Goal: Book appointment/travel/reservation

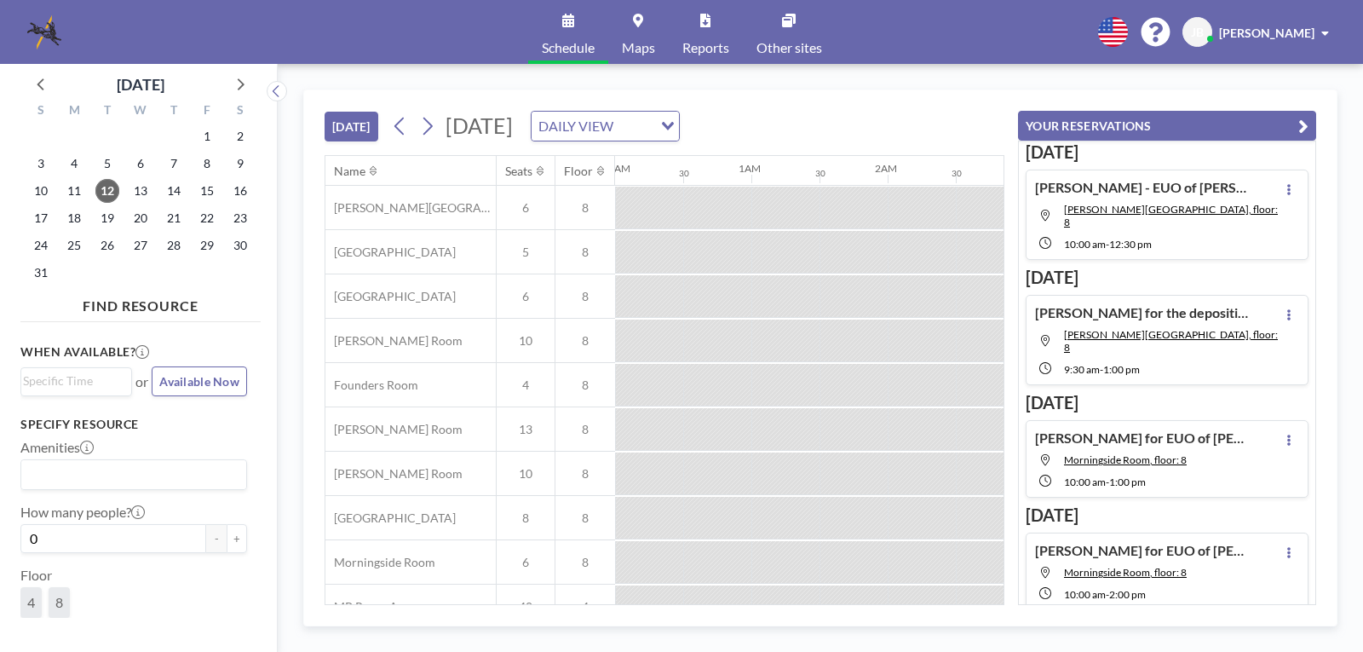
scroll to position [0, 2044]
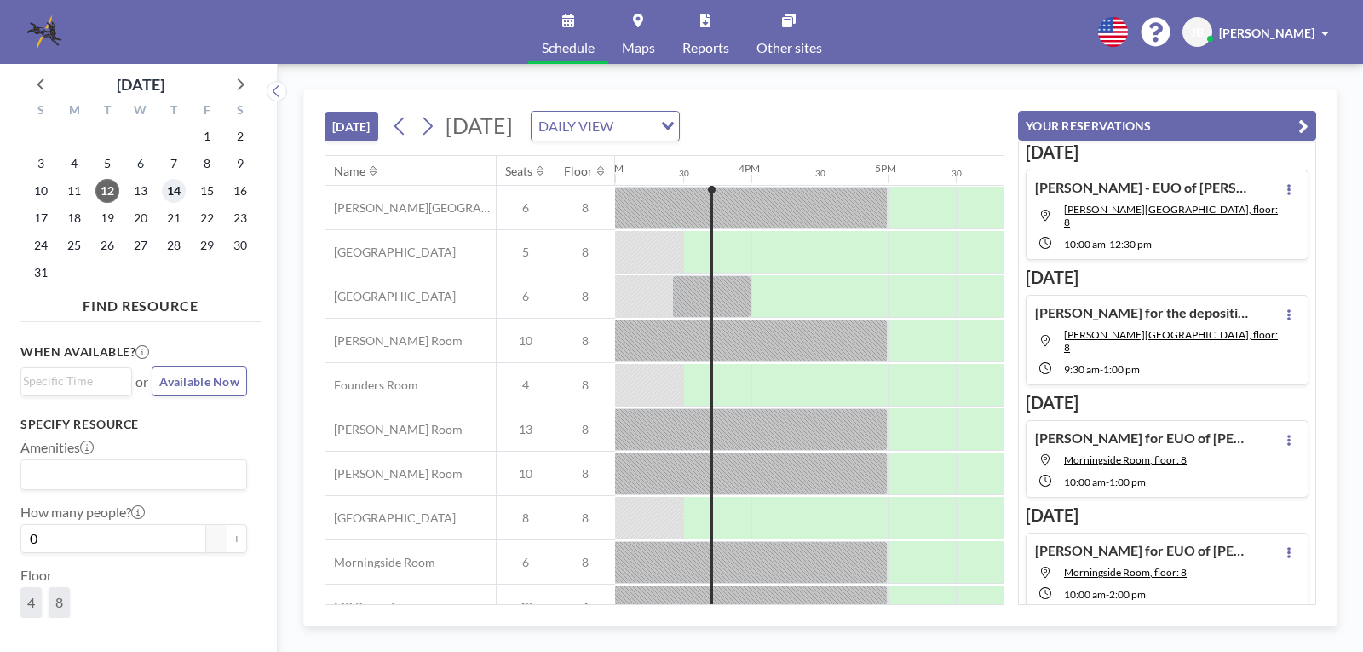
click at [171, 190] on span "14" at bounding box center [174, 191] width 24 height 24
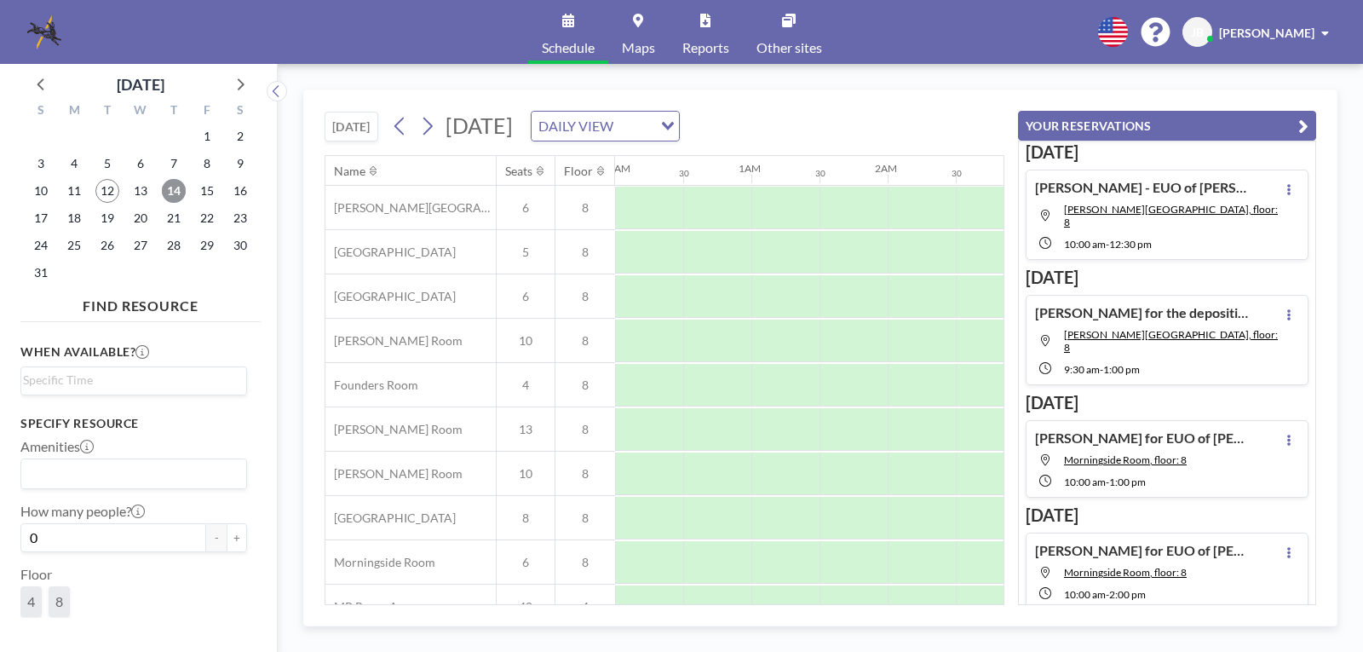
scroll to position [0, 1022]
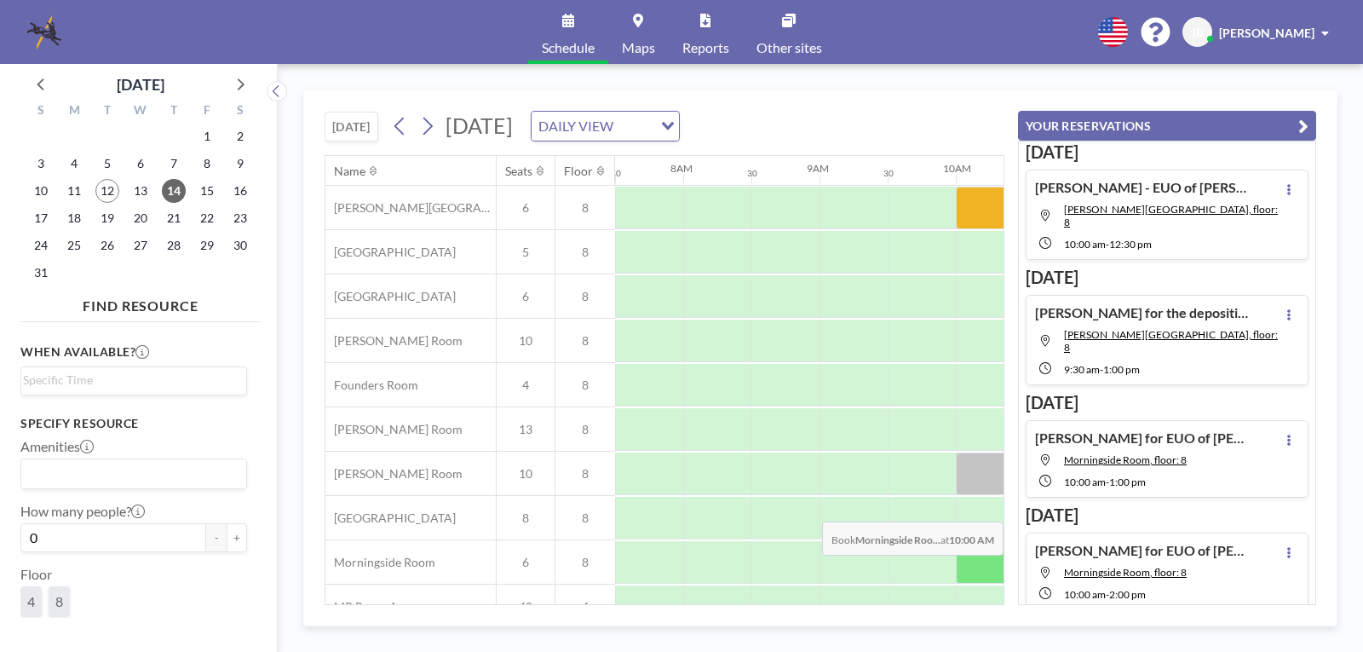
click at [967, 567] on div at bounding box center [990, 562] width 68 height 43
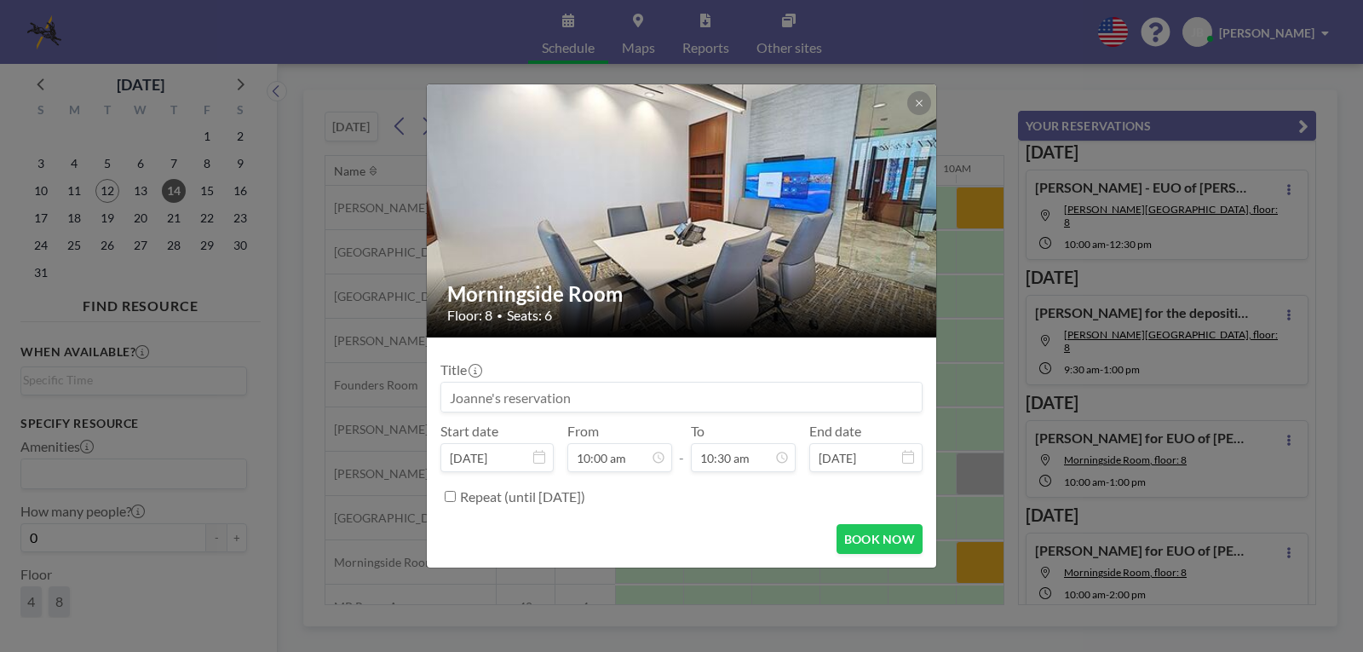
click at [680, 396] on input at bounding box center [681, 396] width 480 height 29
drag, startPoint x: 680, startPoint y: 396, endPoint x: 447, endPoint y: 385, distance: 232.8
click at [447, 385] on input at bounding box center [681, 396] width 480 height 29
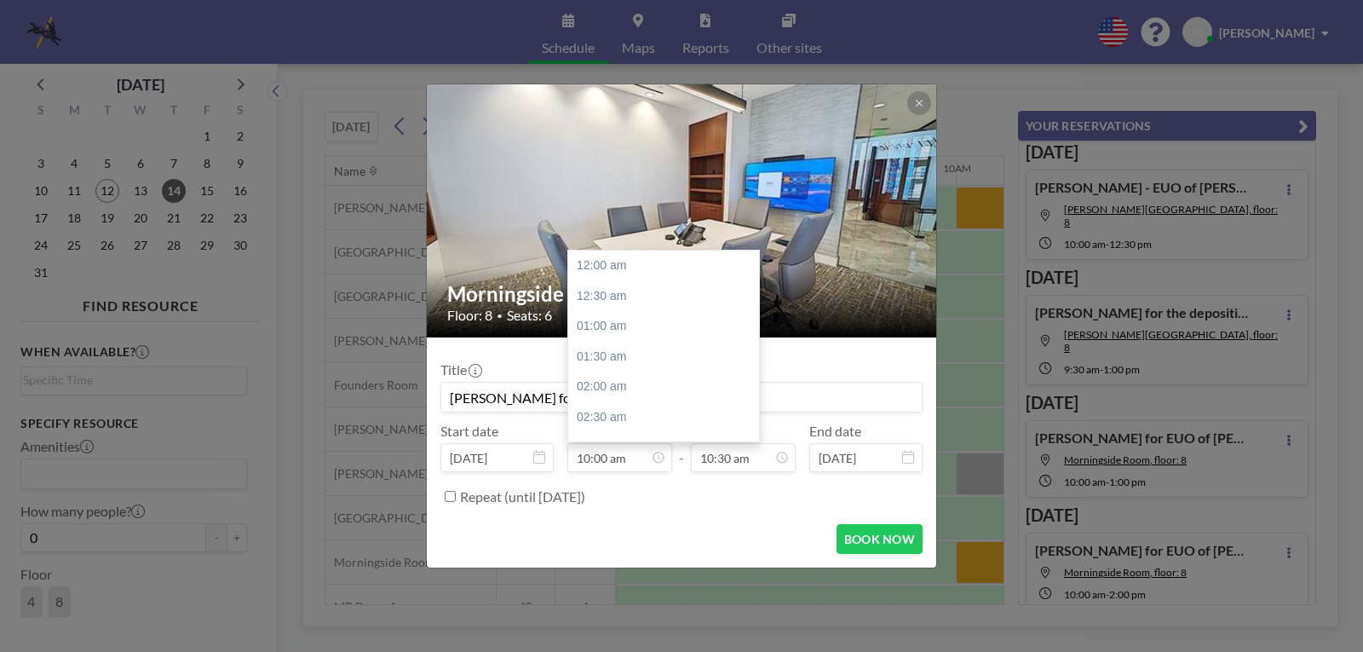
scroll to position [606, 0]
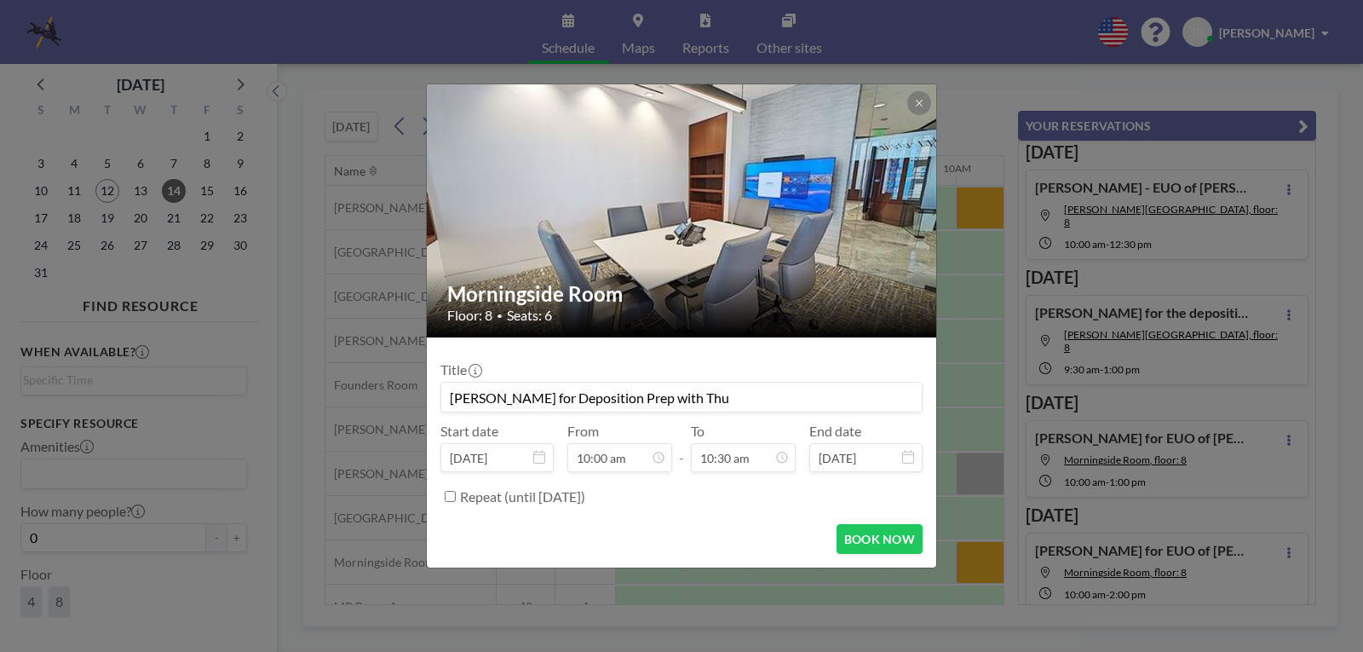
click at [771, 395] on input "Nelofar Agharahimi for Deposition Prep with Thu" at bounding box center [681, 396] width 480 height 29
paste input "Thanh-Huong"
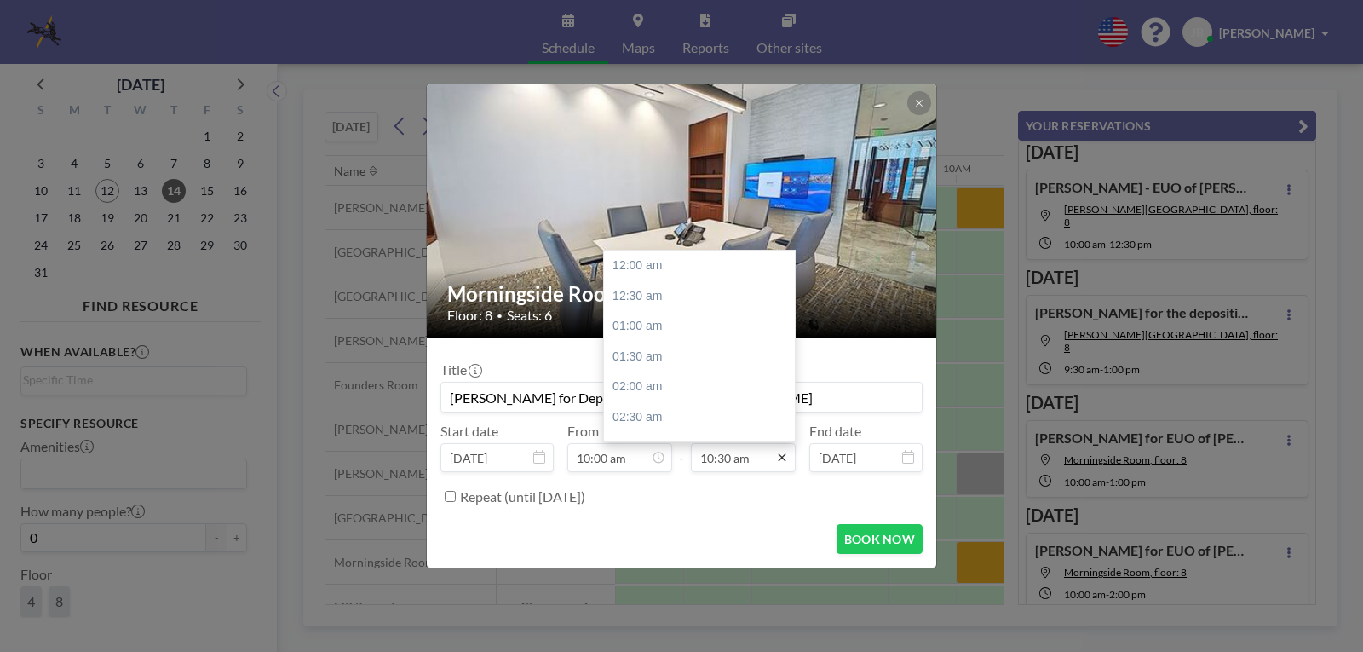
scroll to position [636, 0]
type input "[PERSON_NAME] for Deposition Prep with [PERSON_NAME]"
click at [641, 359] on div "12:00 pm" at bounding box center [703, 357] width 199 height 31
type input "12:00 pm"
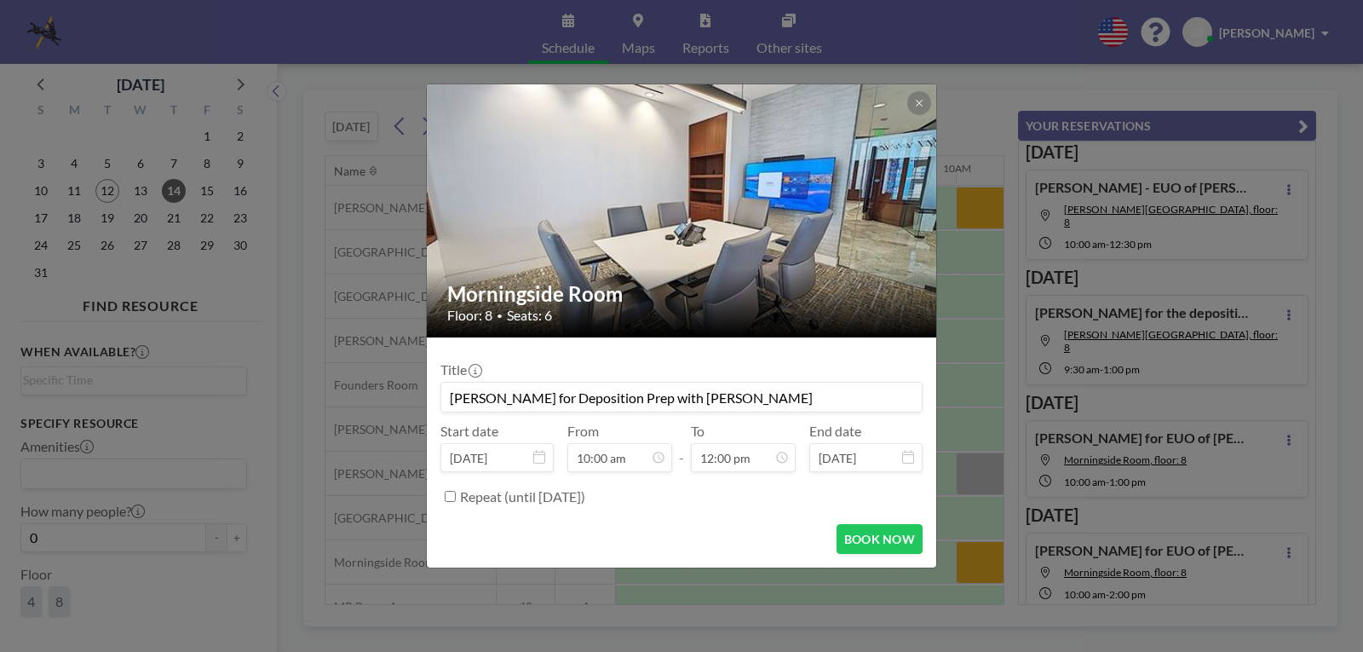
scroll to position [606, 0]
click at [884, 539] on button "BOOK NOW" at bounding box center [879, 539] width 86 height 30
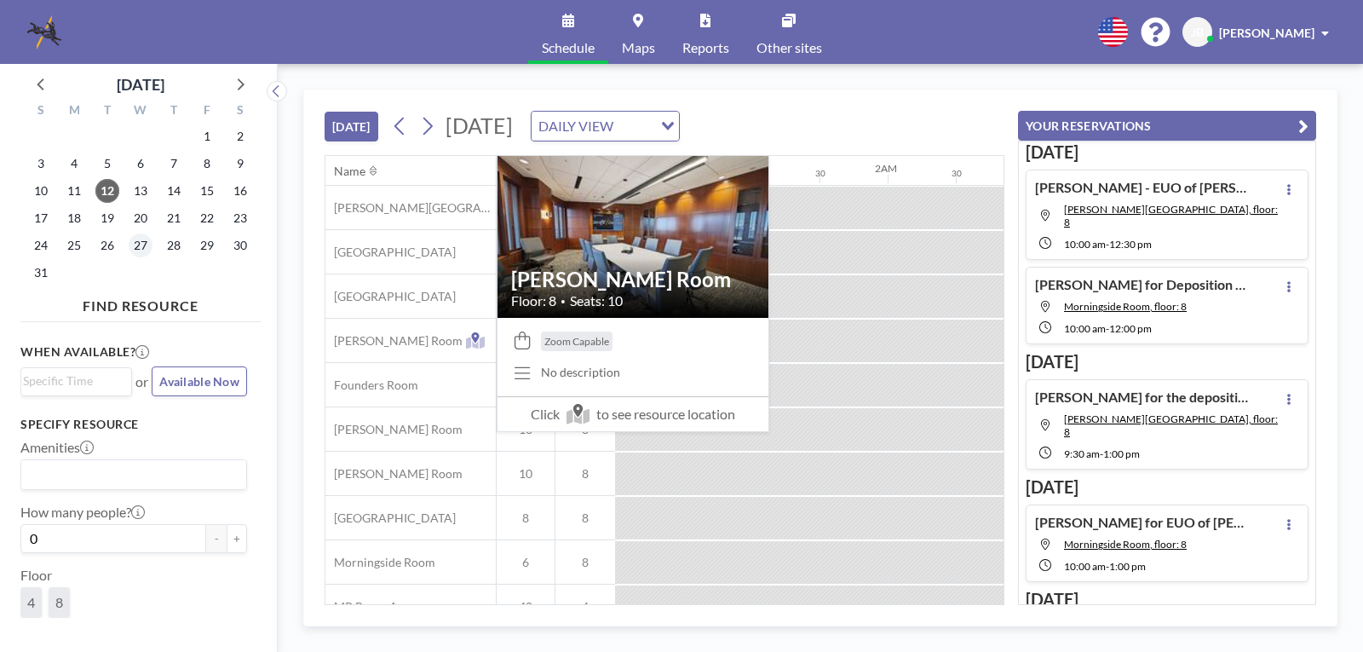
scroll to position [0, 2044]
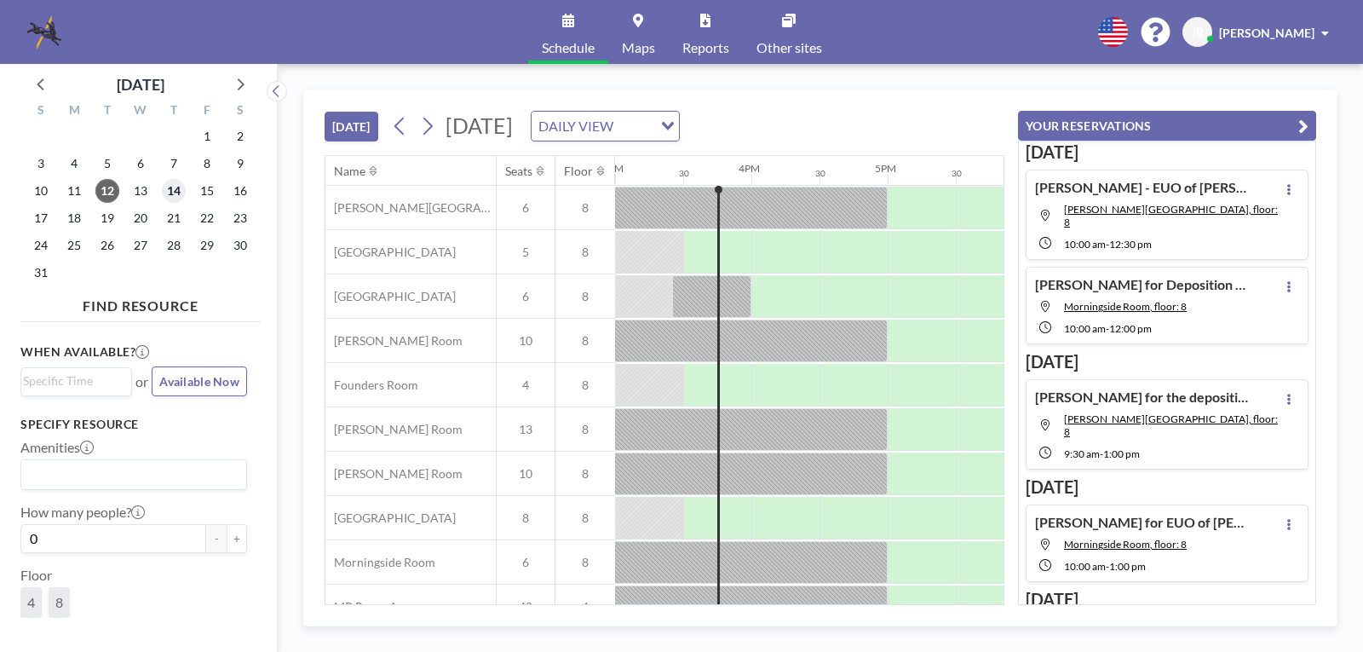
click at [174, 188] on span "14" at bounding box center [174, 191] width 24 height 24
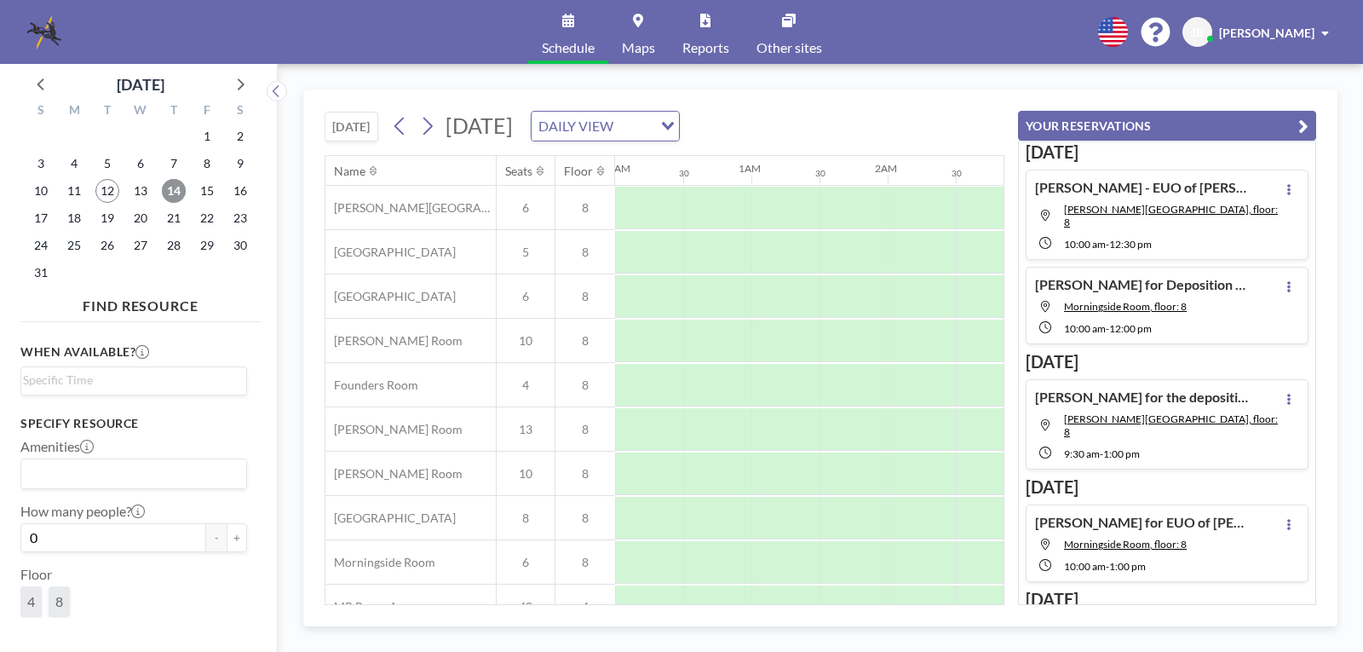
scroll to position [0, 1022]
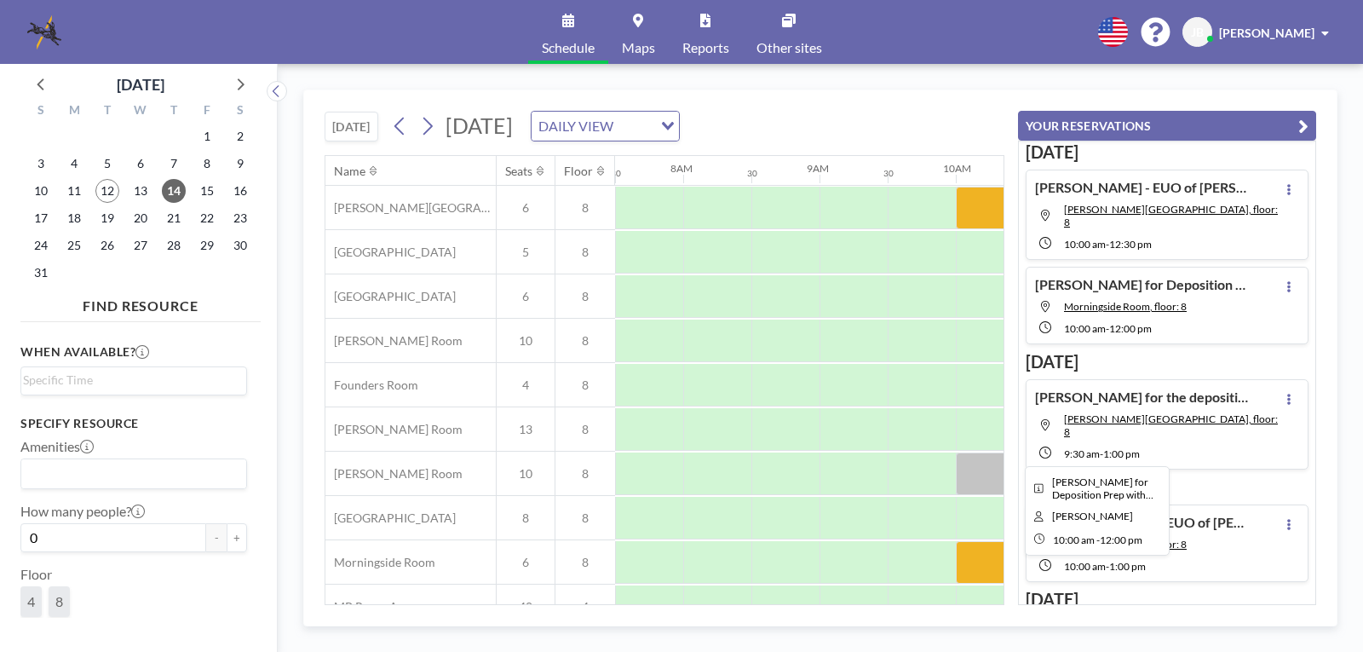
click at [968, 568] on div at bounding box center [1092, 562] width 273 height 43
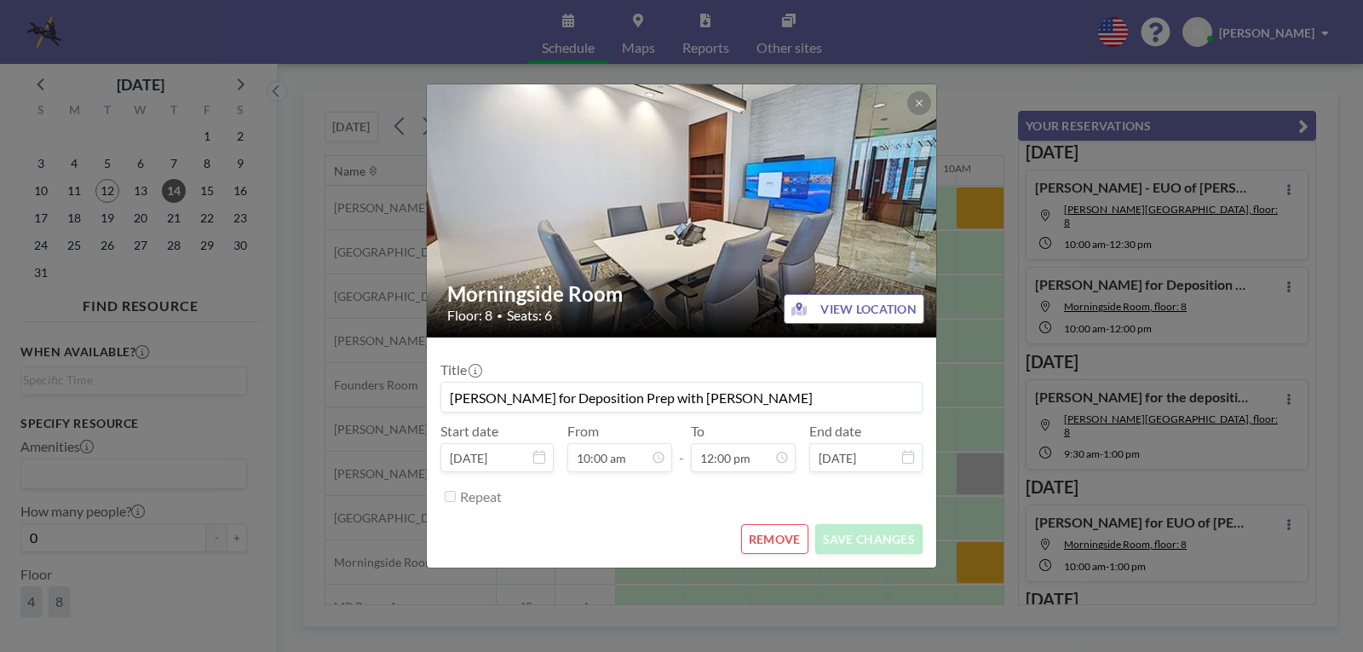
click at [968, 568] on div "Morningside Room Floor: 8 • Seats: 6 VIEW LOCATION Title [PERSON_NAME] for Depo…" at bounding box center [681, 326] width 1363 height 652
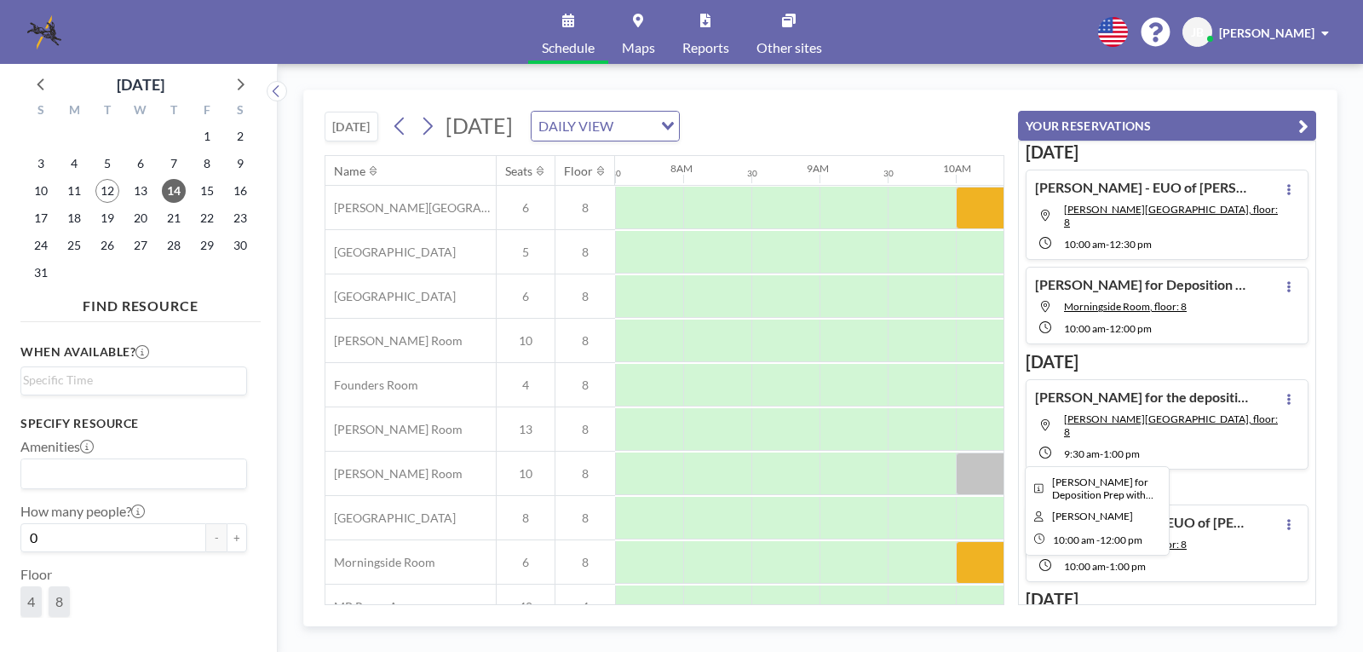
click at [982, 558] on div at bounding box center [1092, 562] width 273 height 43
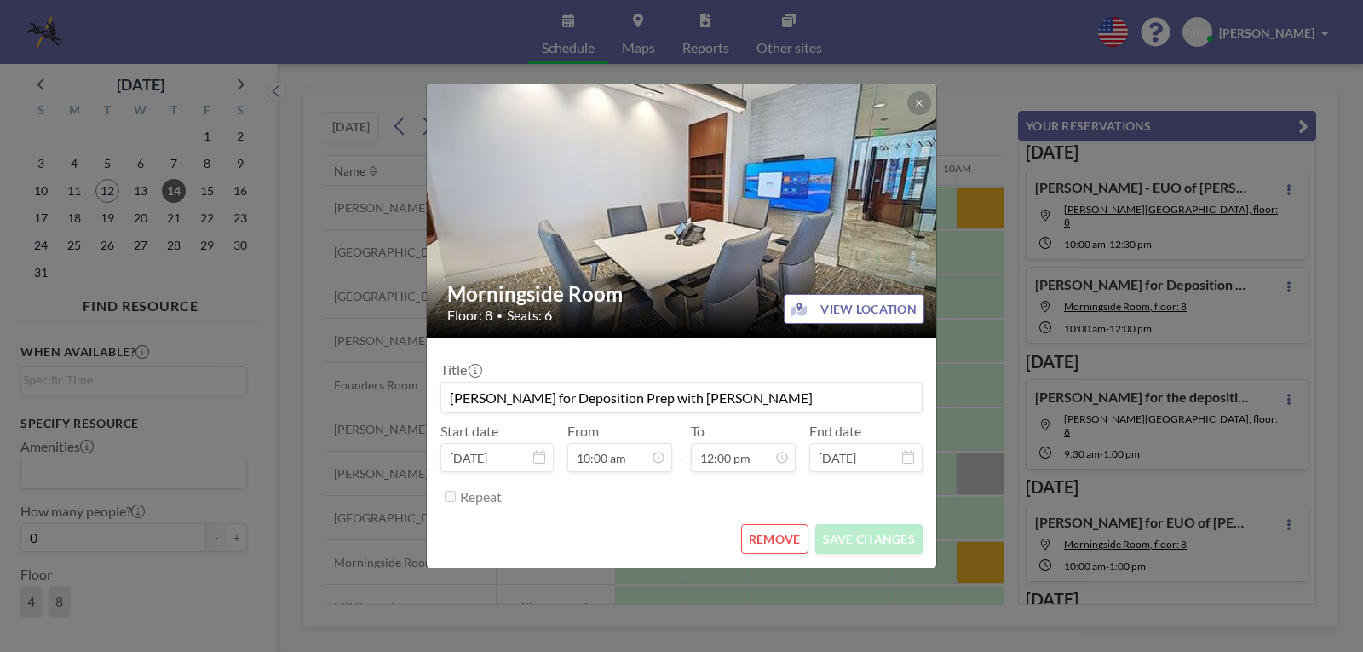
click at [761, 536] on button "REMOVE" at bounding box center [774, 539] width 67 height 30
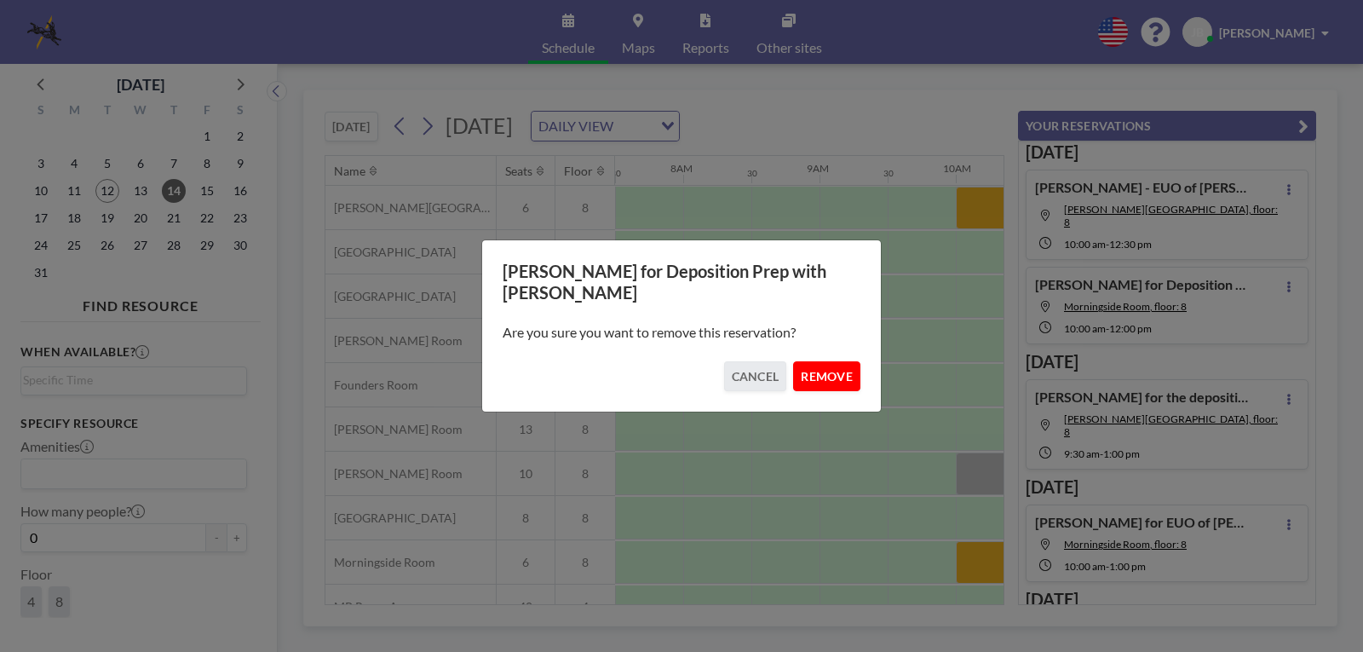
click at [842, 381] on button "REMOVE" at bounding box center [826, 376] width 67 height 30
